Goal: Task Accomplishment & Management: Manage account settings

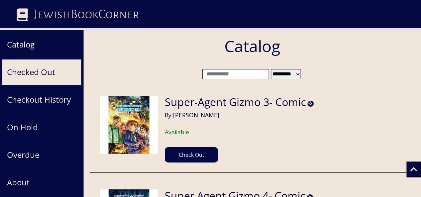
click at [38, 68] on button "Checked Out" at bounding box center [42, 72] width 80 height 26
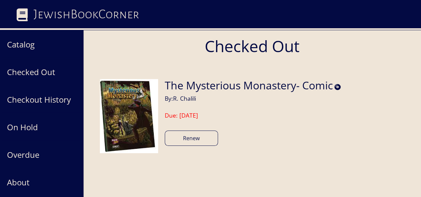
click at [196, 135] on button "Renew" at bounding box center [191, 138] width 53 height 15
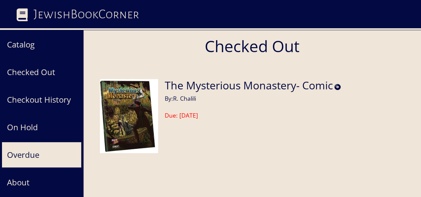
scroll to position [53, 0]
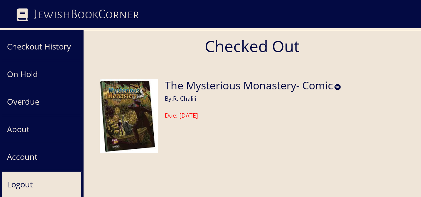
click at [37, 177] on button "Logout" at bounding box center [42, 185] width 80 height 26
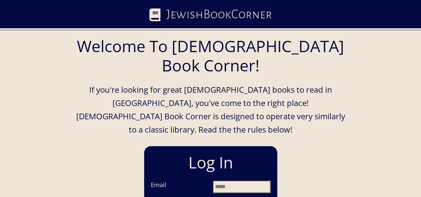
click at [213, 181] on input "Email" at bounding box center [241, 187] width 58 height 13
type input "**********"
